Goal: Task Accomplishment & Management: Manage account settings

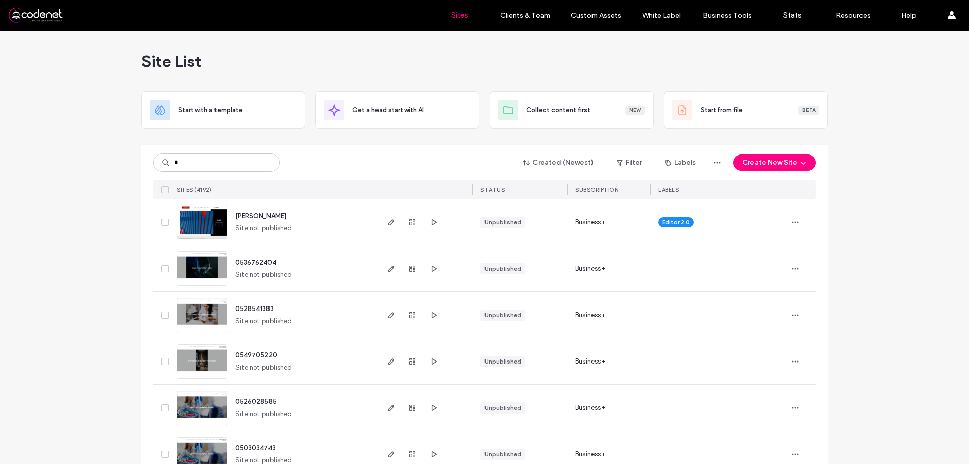
type input "*"
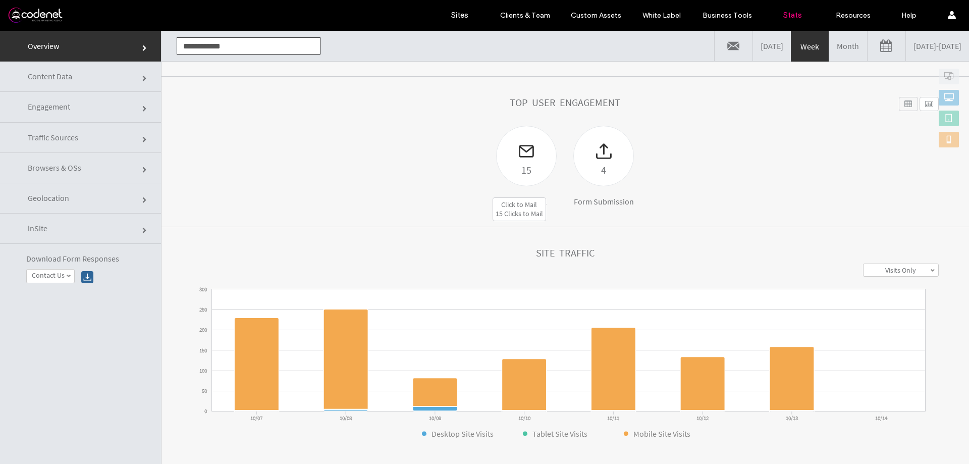
scroll to position [101, 0]
click at [513, 139] on div at bounding box center [527, 143] width 60 height 35
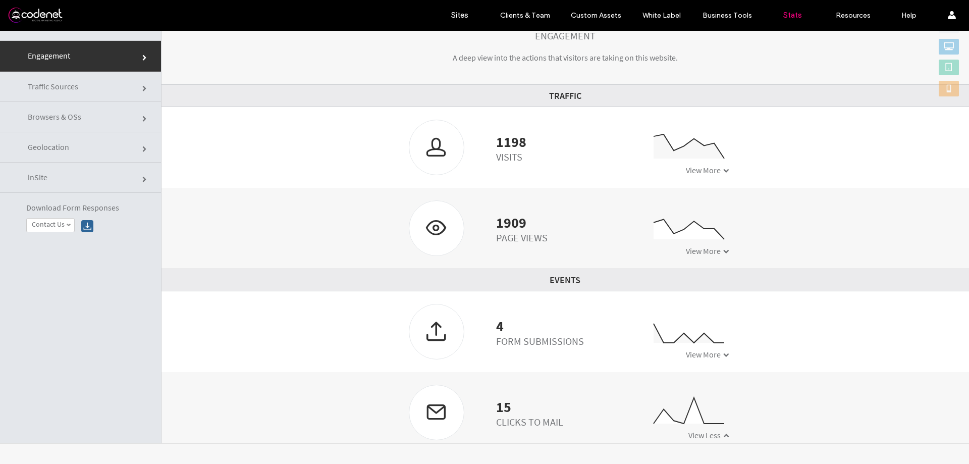
scroll to position [151, 0]
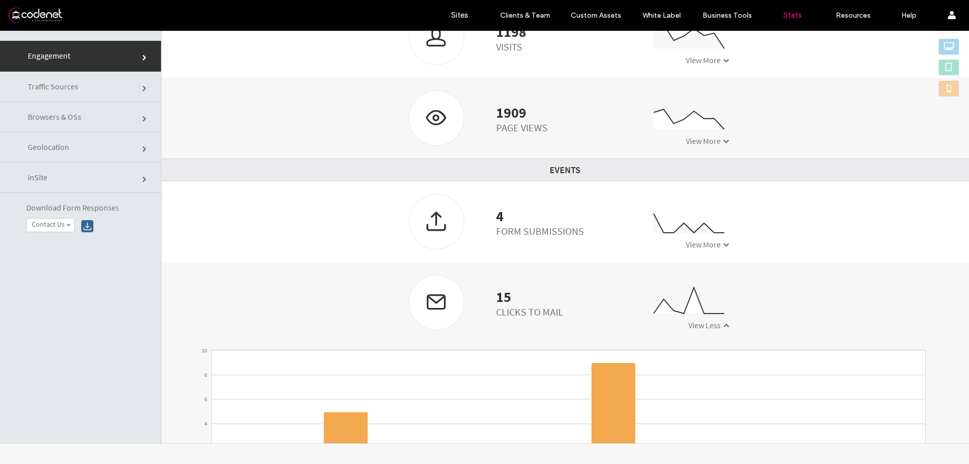
click at [686, 249] on span "View More" at bounding box center [703, 244] width 35 height 10
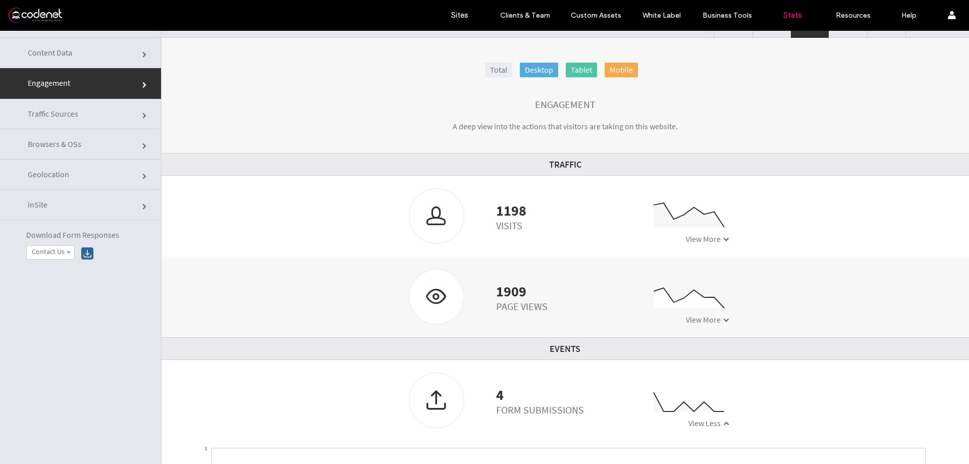
scroll to position [0, 0]
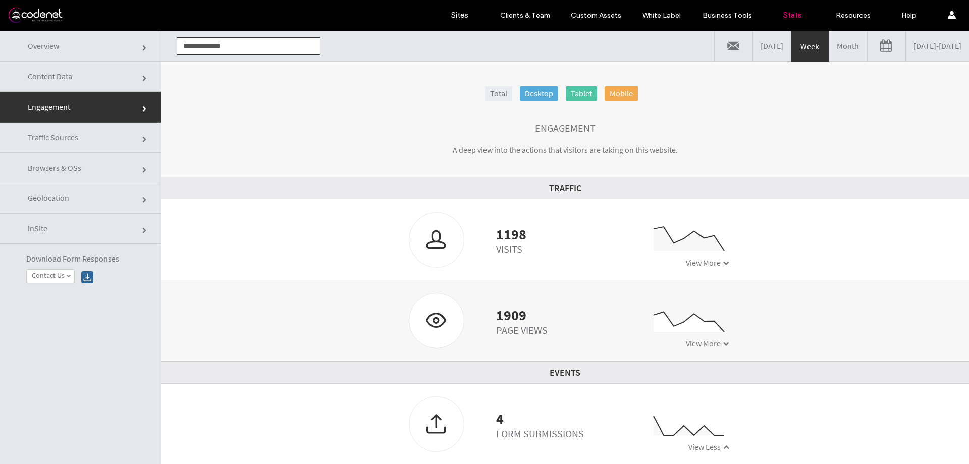
click at [85, 76] on link "Content Data" at bounding box center [80, 77] width 161 height 30
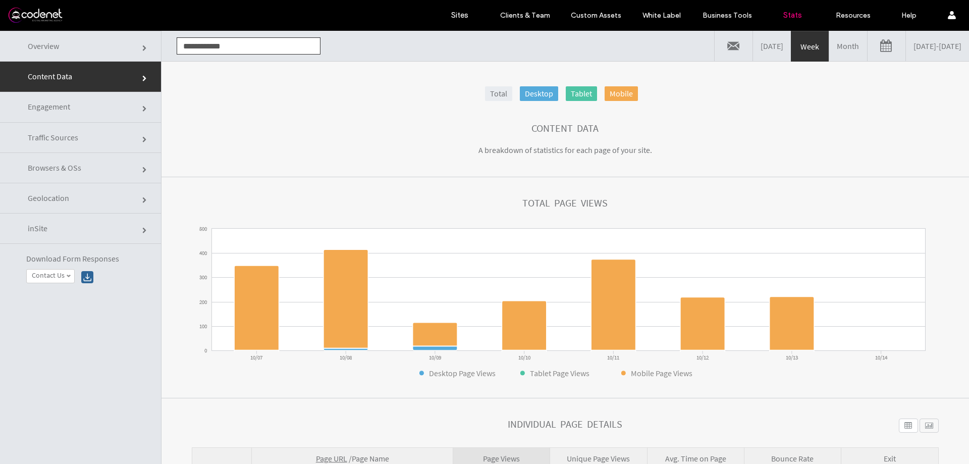
click at [99, 53] on link "Overview" at bounding box center [80, 46] width 161 height 31
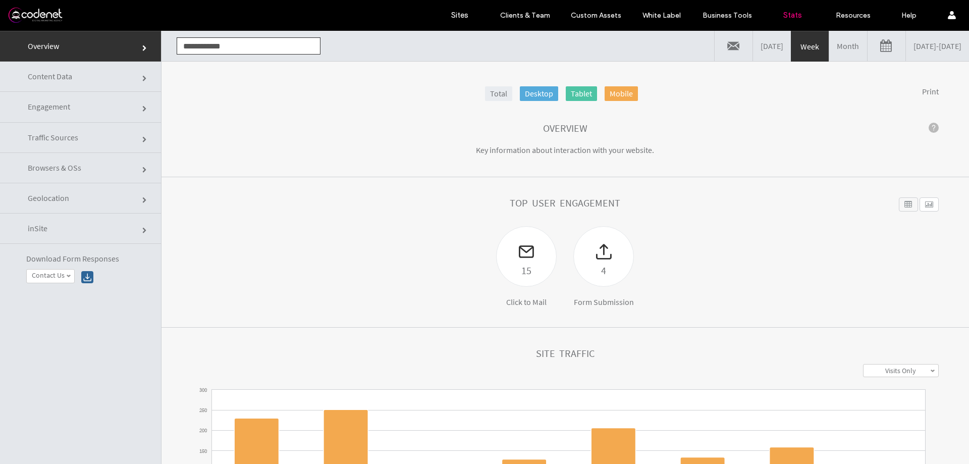
click at [829, 42] on link "Month" at bounding box center [848, 46] width 38 height 30
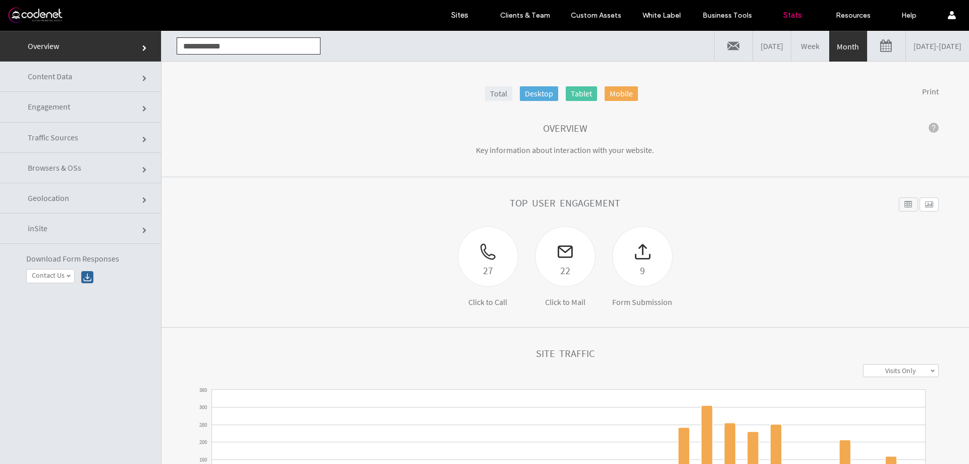
click at [906, 50] on link "09/14/2025 - 10/14/2025" at bounding box center [937, 46] width 63 height 30
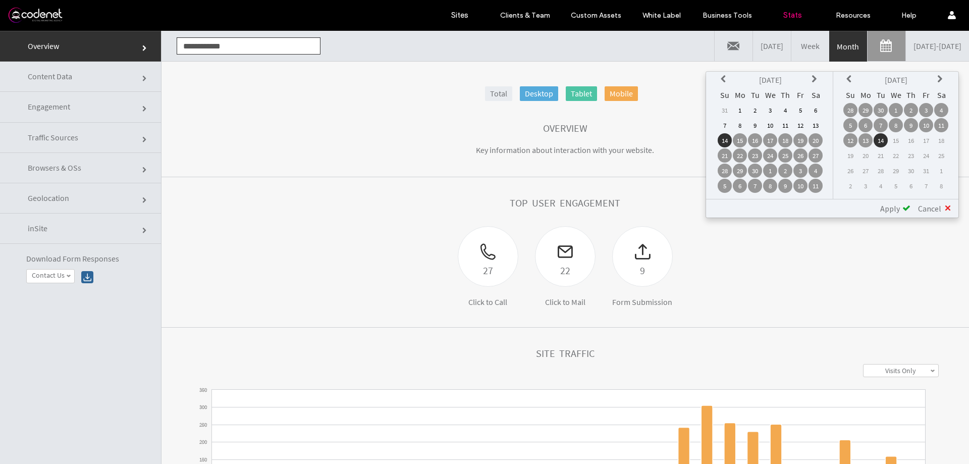
click at [716, 81] on div "Sep 2025 Su Mo Tu We Th Fr Sa 31 1 2 3 4 5 6 7 8 9 10 11 12 13 14 15 16 17 18 1…" at bounding box center [771, 135] width 126 height 127
click at [722, 80] on icon at bounding box center [725, 79] width 8 height 8
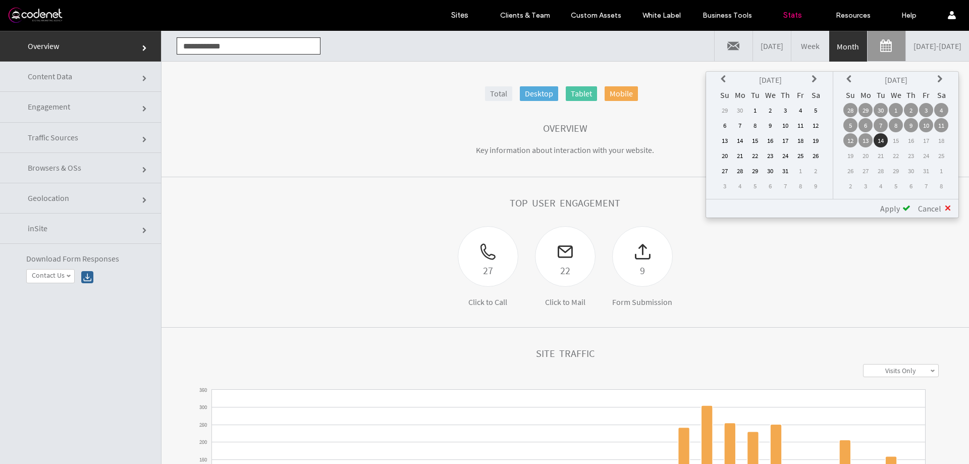
click at [722, 80] on icon at bounding box center [725, 79] width 8 height 8
click at [723, 80] on icon at bounding box center [725, 79] width 8 height 8
click at [817, 109] on td "1" at bounding box center [816, 110] width 14 height 14
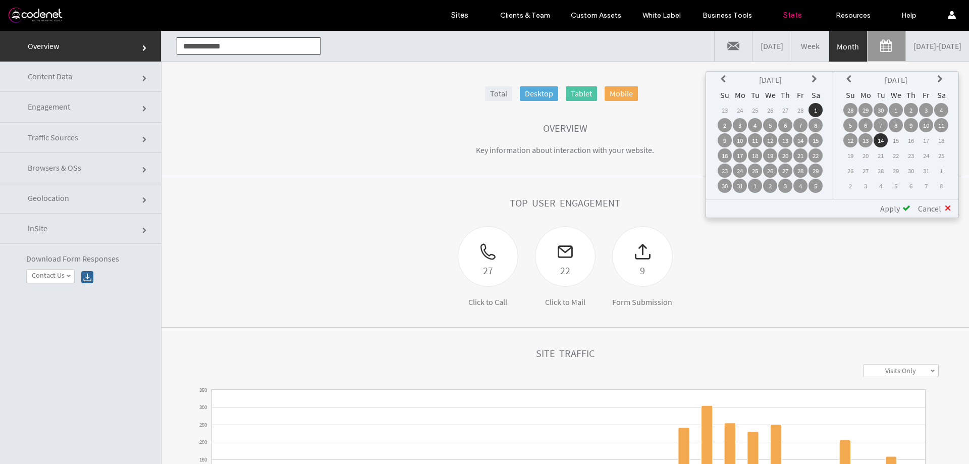
click at [897, 210] on span "Apply" at bounding box center [890, 208] width 20 height 10
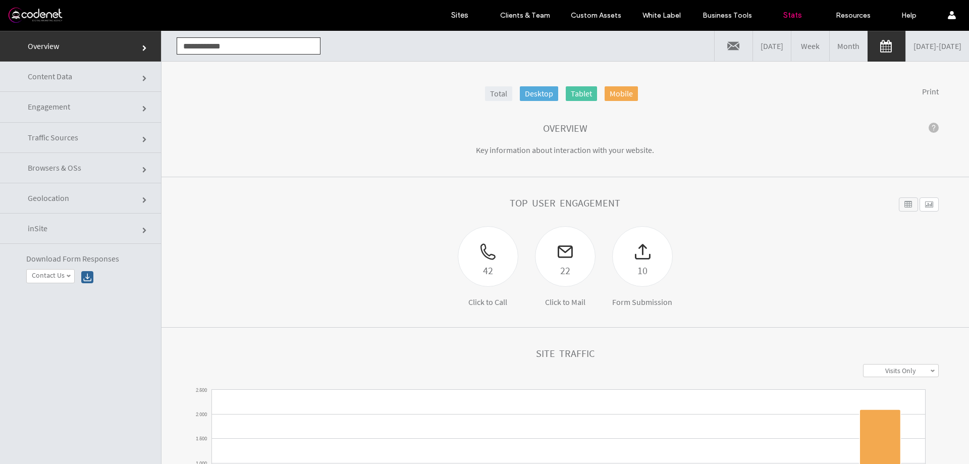
click at [488, 90] on link "Total" at bounding box center [498, 93] width 27 height 15
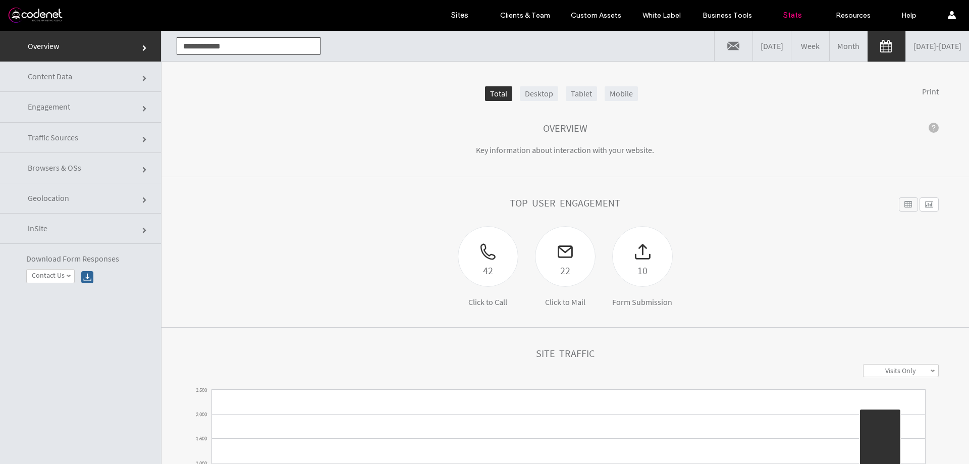
click at [715, 50] on link at bounding box center [734, 46] width 38 height 30
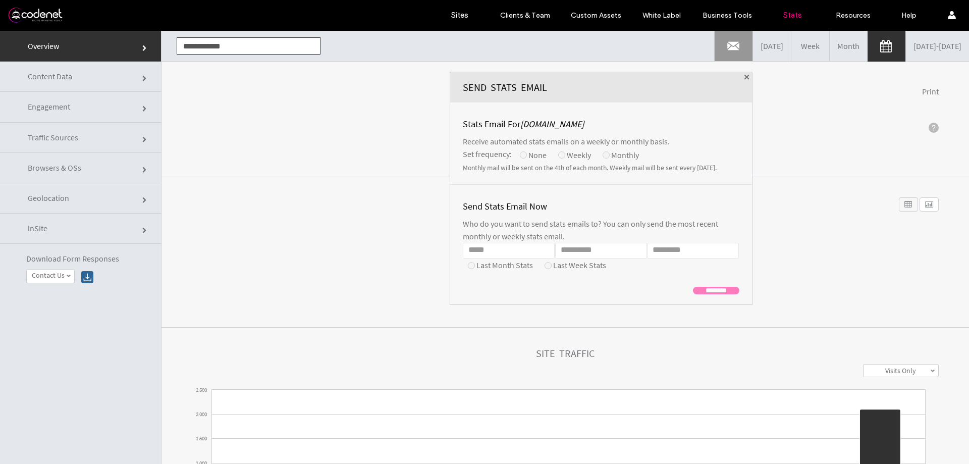
click at [745, 78] on span at bounding box center [747, 77] width 5 height 5
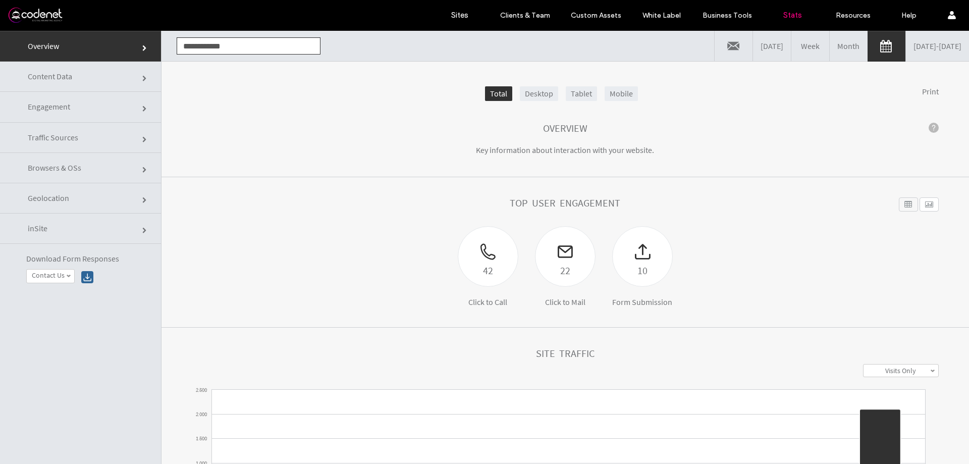
click at [47, 16] on div at bounding box center [65, 15] width 115 height 16
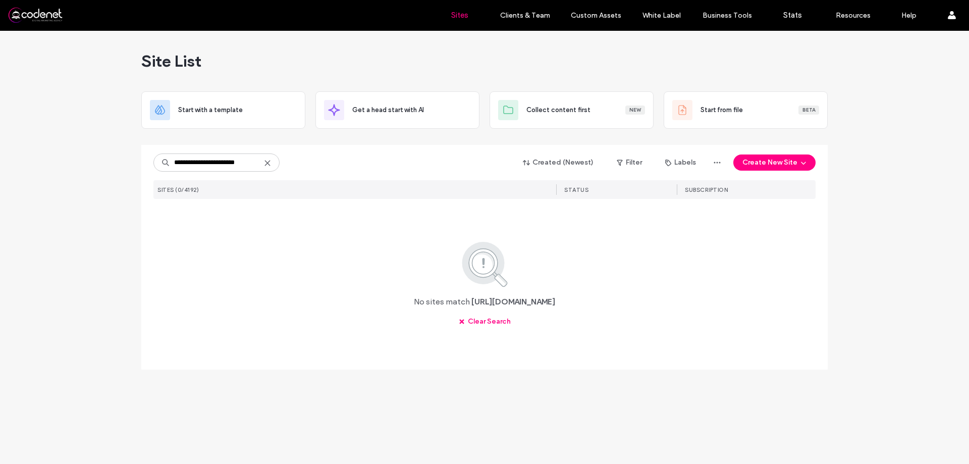
drag, startPoint x: 214, startPoint y: 163, endPoint x: 0, endPoint y: 163, distance: 214.1
click at [0, 163] on div "**********" at bounding box center [484, 247] width 969 height 433
click at [176, 166] on input "**********" at bounding box center [216, 162] width 126 height 18
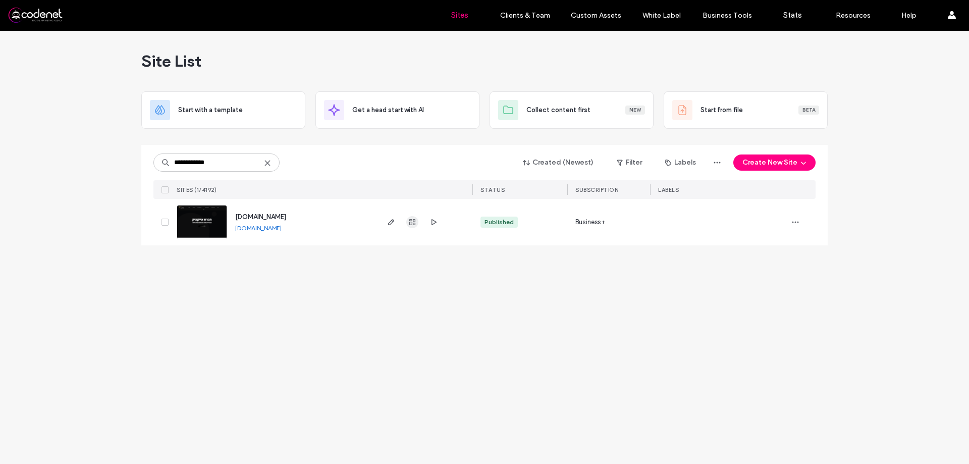
type input "**********"
click at [410, 223] on icon "button" at bounding box center [412, 222] width 8 height 8
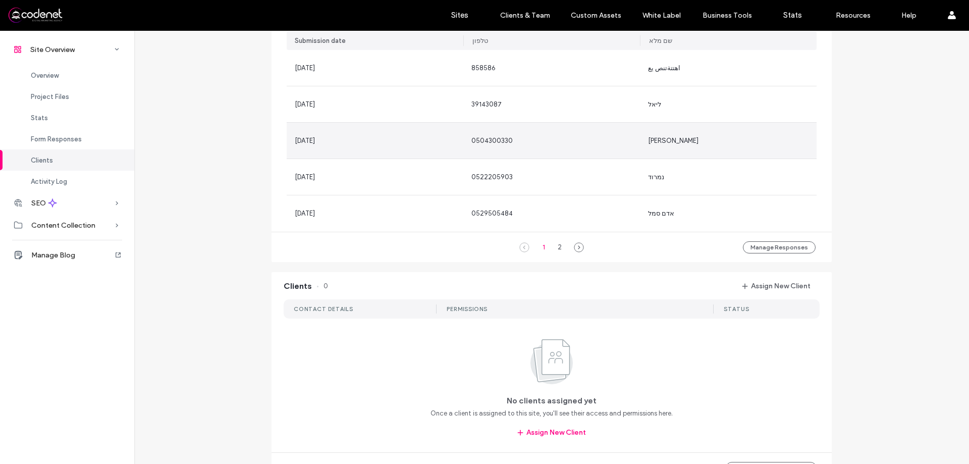
scroll to position [606, 0]
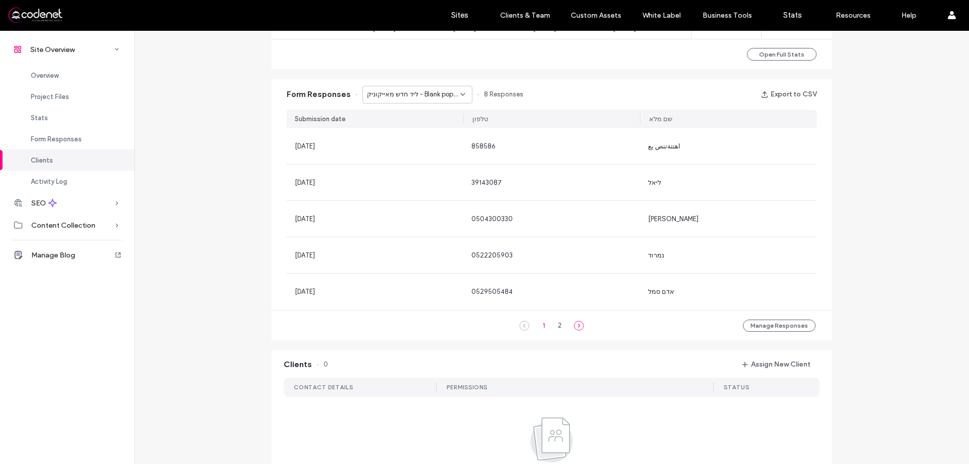
click at [578, 326] on icon at bounding box center [579, 326] width 10 height 10
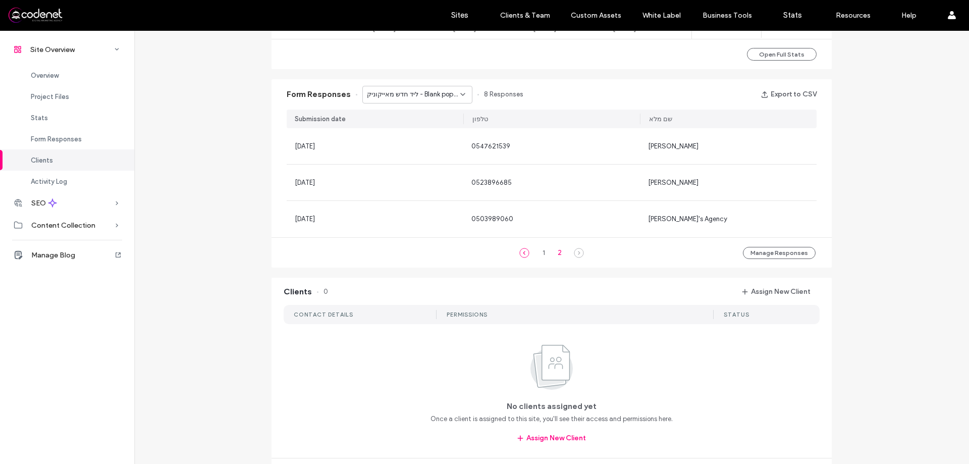
click at [520, 255] on icon at bounding box center [525, 253] width 10 height 10
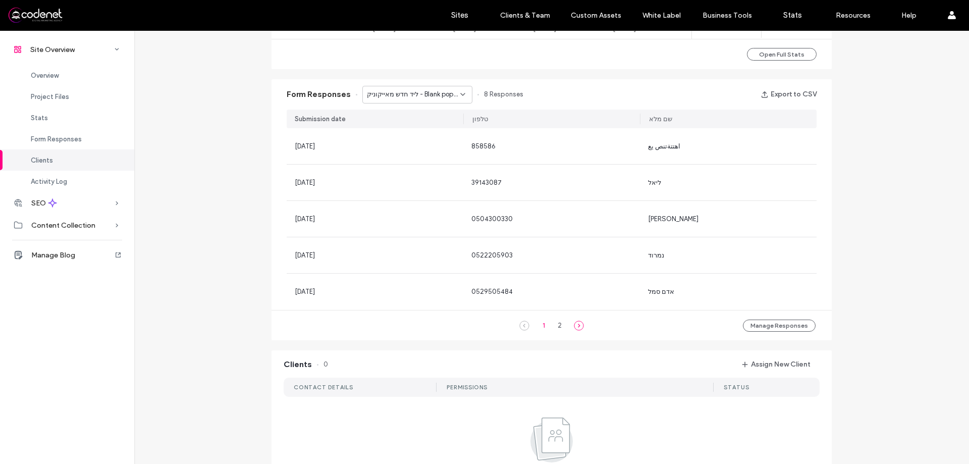
click at [579, 328] on use at bounding box center [579, 325] width 9 height 9
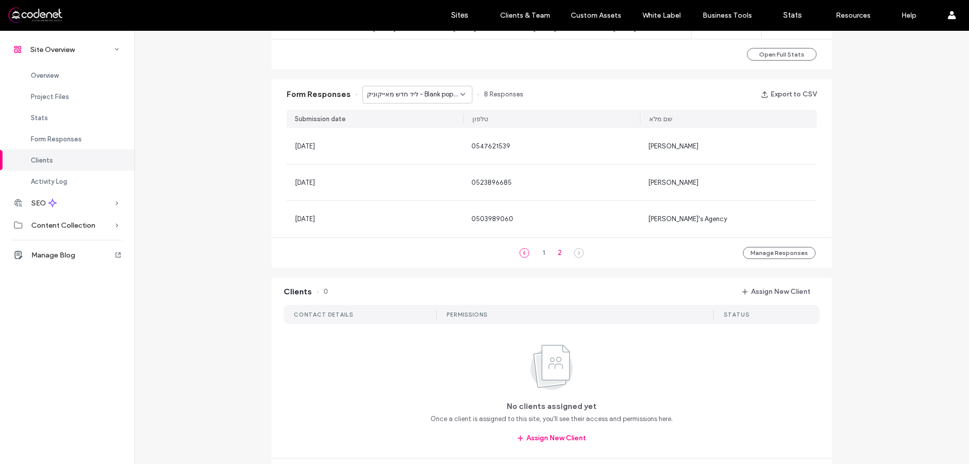
click at [521, 256] on icon at bounding box center [525, 253] width 10 height 10
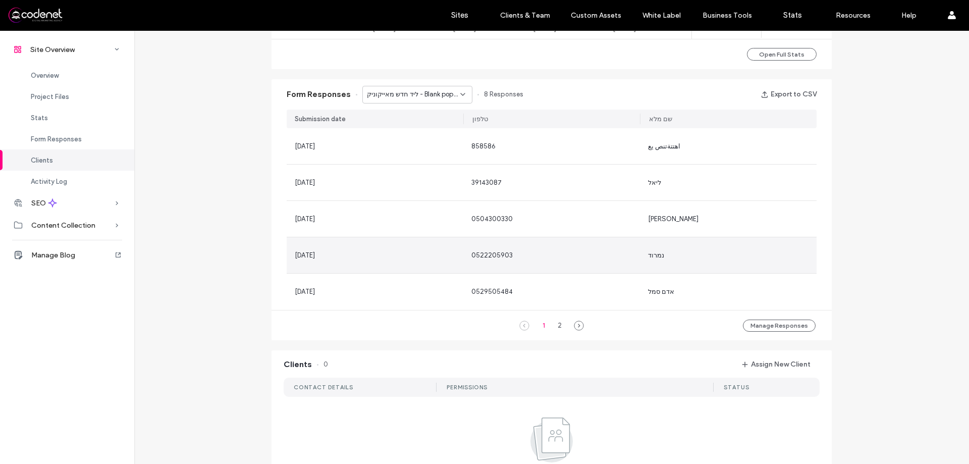
click at [481, 257] on span "0522205903" at bounding box center [492, 255] width 41 height 8
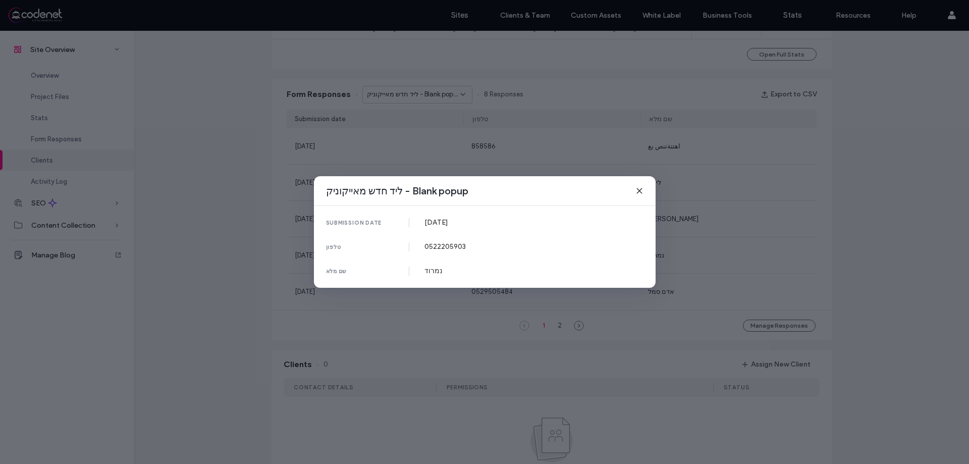
click at [640, 188] on icon at bounding box center [640, 191] width 8 height 8
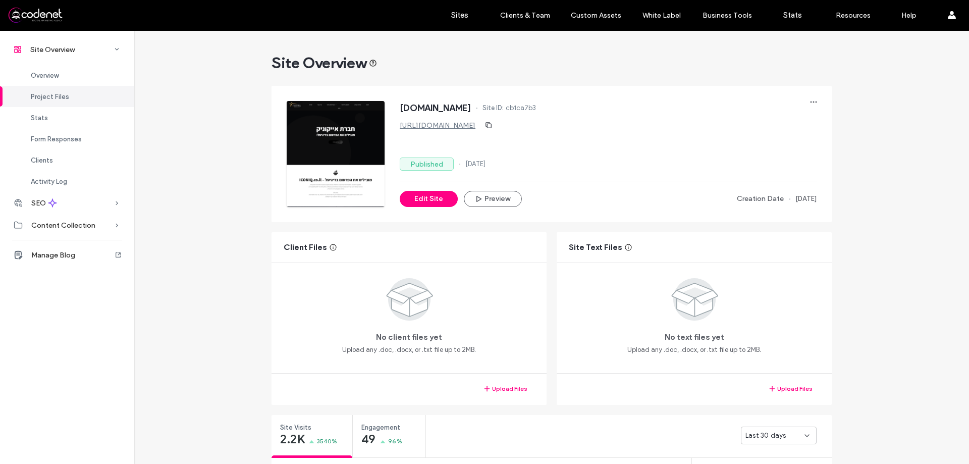
click at [451, 125] on link "https://www.iconiq.co.il" at bounding box center [438, 125] width 76 height 9
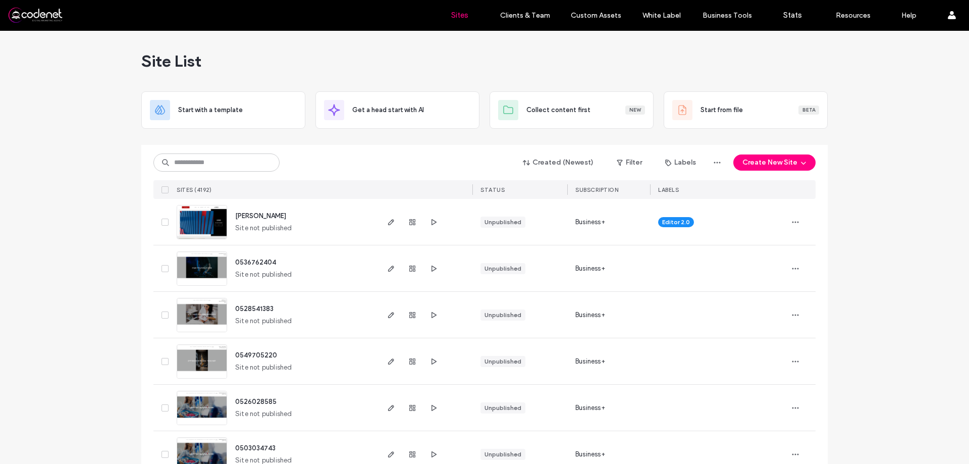
click at [218, 166] on input at bounding box center [216, 162] width 126 height 18
click at [225, 161] on input at bounding box center [216, 162] width 126 height 18
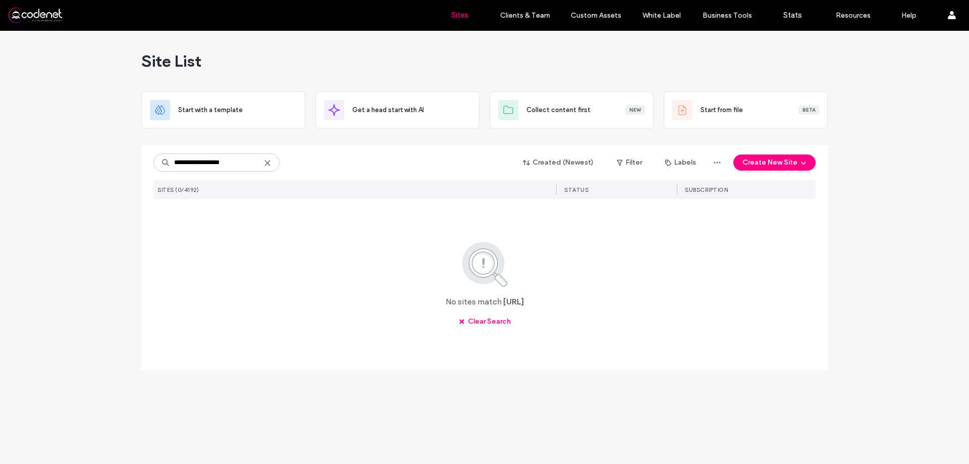
drag, startPoint x: 215, startPoint y: 164, endPoint x: 84, endPoint y: 162, distance: 130.8
click at [84, 162] on div "**********" at bounding box center [484, 247] width 969 height 433
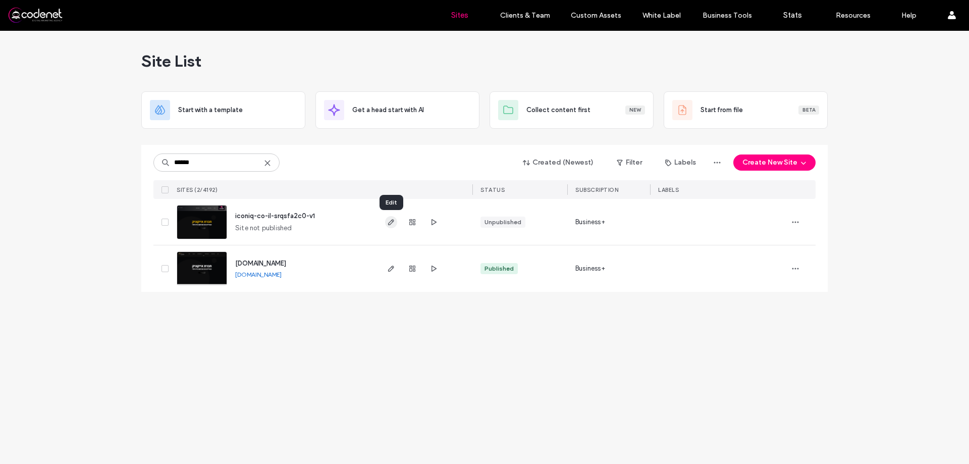
type input "******"
click at [389, 226] on icon "button" at bounding box center [391, 222] width 8 height 8
